Goal: Find specific page/section: Find specific page/section

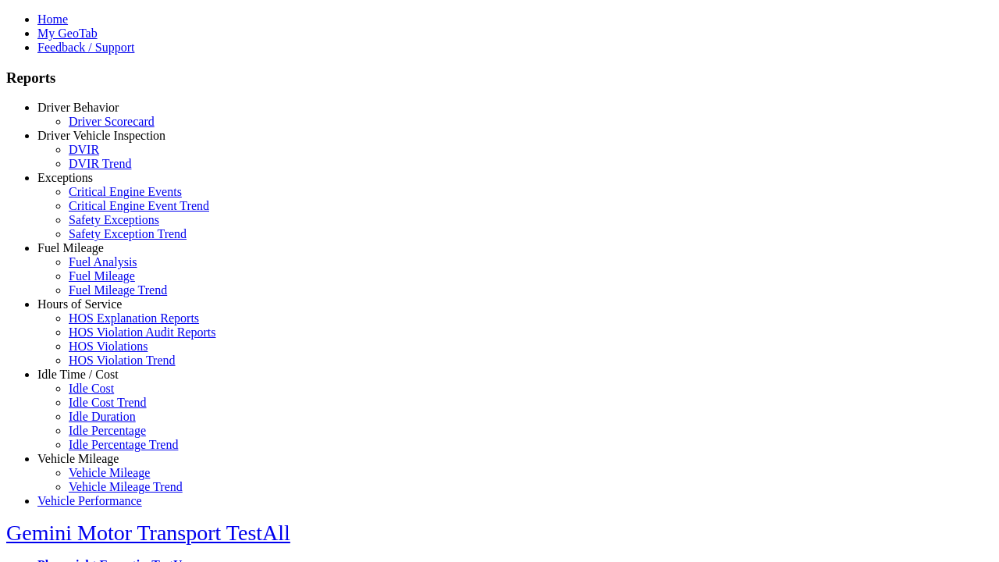
click at [90, 142] on link "Driver Vehicle Inspection" at bounding box center [101, 135] width 128 height 13
click at [99, 156] on link "DVIR" at bounding box center [84, 149] width 30 height 13
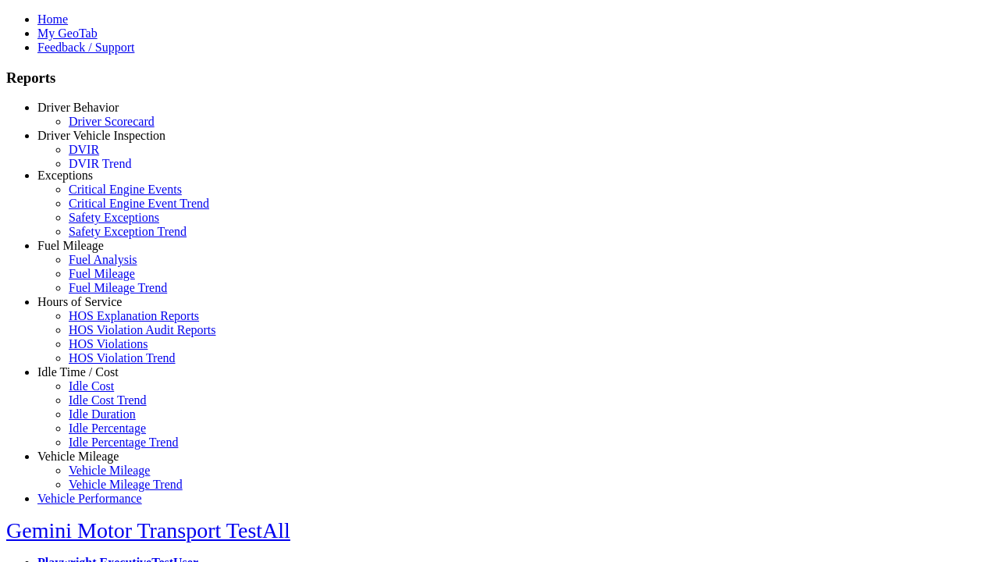
scroll to position [13, 0]
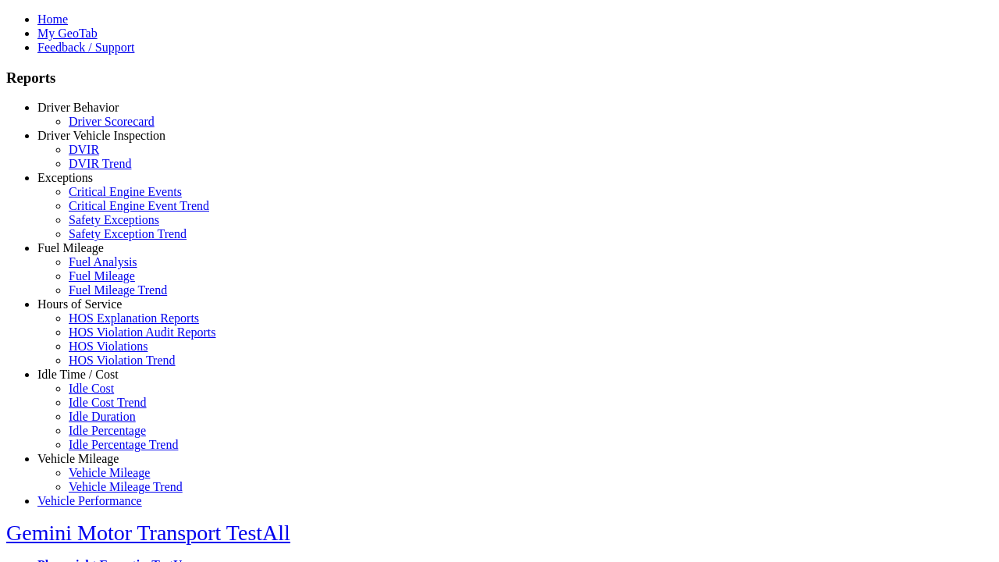
select select "**********"
